Goal: Information Seeking & Learning: Learn about a topic

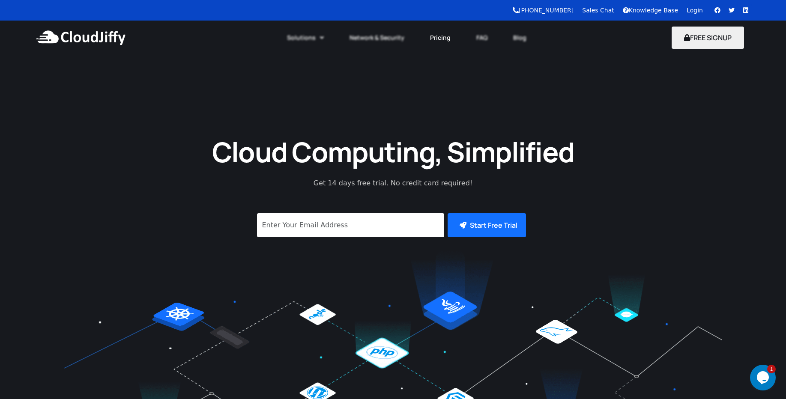
click at [452, 38] on link "Pricing" at bounding box center [440, 37] width 46 height 19
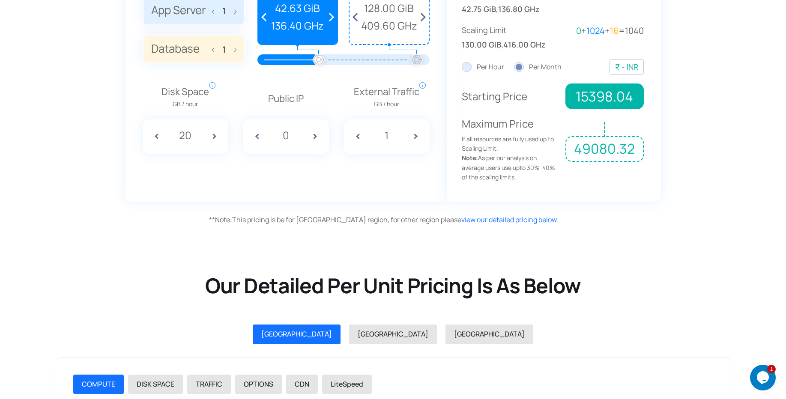
scroll to position [939, 0]
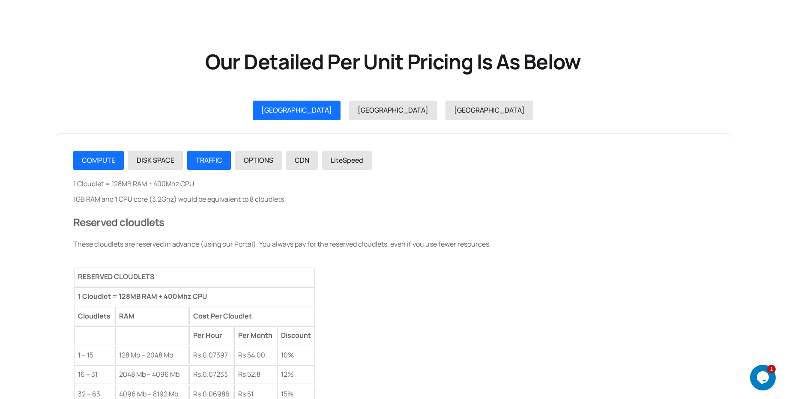
click at [211, 155] on span "TRAFFIC" at bounding box center [209, 159] width 27 height 9
